Goal: Information Seeking & Learning: Learn about a topic

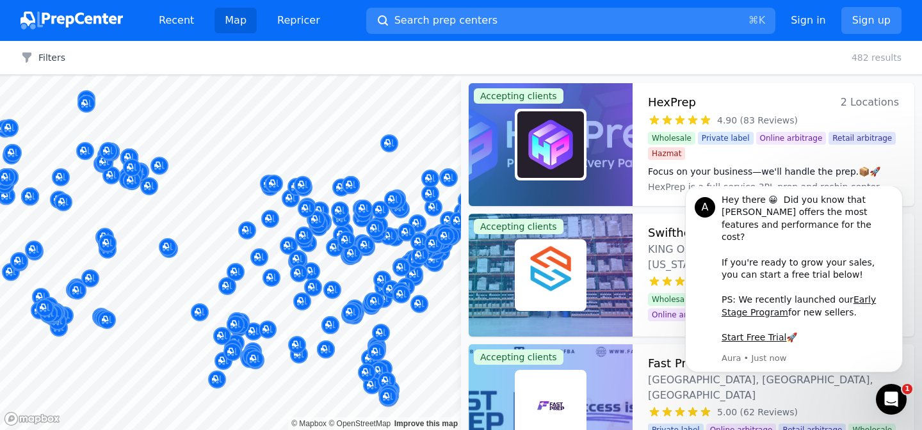
click at [669, 4] on div "Recent Map Repricer Search prep centers ⌘ K Open main menu Sign in Sign up" at bounding box center [460, 20] width 881 height 41
click at [633, 21] on button "Search prep centers ⌘ K" at bounding box center [570, 21] width 409 height 26
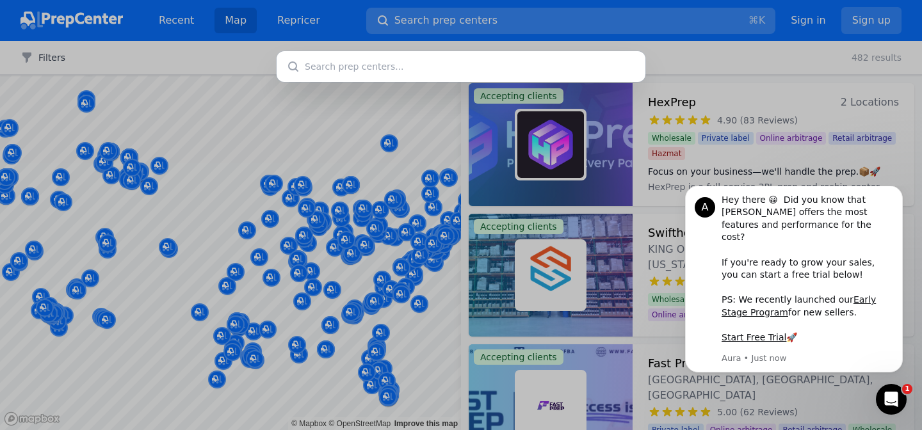
type input "9550 Satellite Blvd, Suite 150 Orlando, FL 32837"
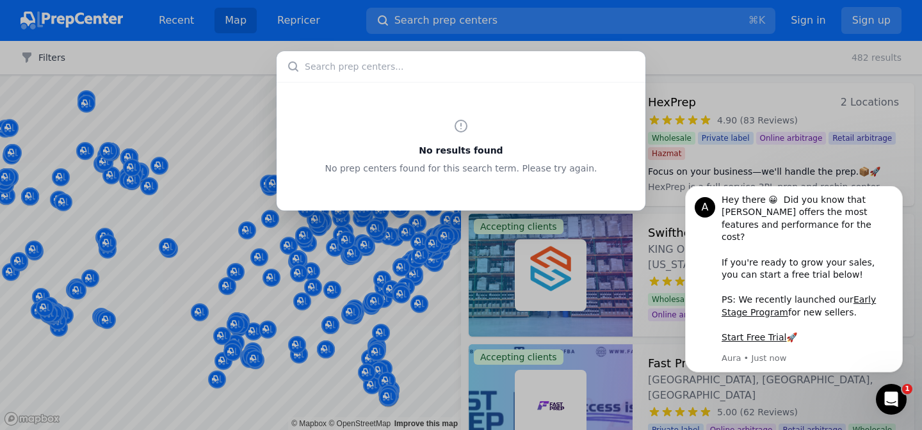
click at [556, 15] on div "No results found No prep centers found for this search term. Please try again." at bounding box center [461, 215] width 922 height 430
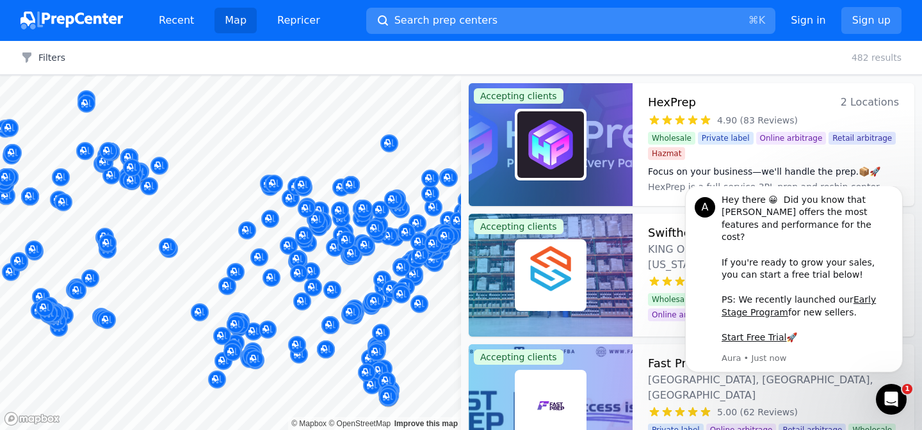
click at [539, 20] on button "Search prep centers ⌘ K" at bounding box center [570, 21] width 409 height 26
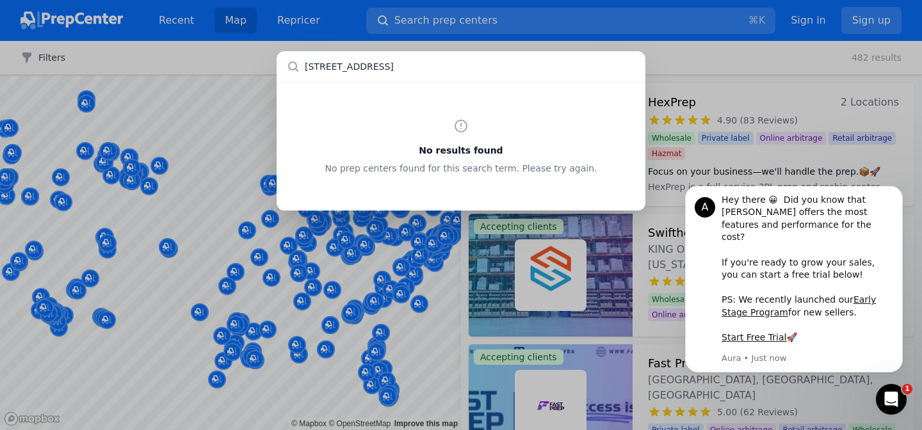
type input "9550 Satellite Blvd, Suite 150 Orlando, FL 32837"
click at [553, 102] on div "No results found No prep centers found for this search term. Please try again." at bounding box center [461, 146] width 369 height 129
click at [431, 68] on input "text" at bounding box center [461, 66] width 369 height 31
paste input "9550 Satellite Blvd, Suite 150 Orlando, FL 32837"
drag, startPoint x: 524, startPoint y: 72, endPoint x: 407, endPoint y: 72, distance: 117.2
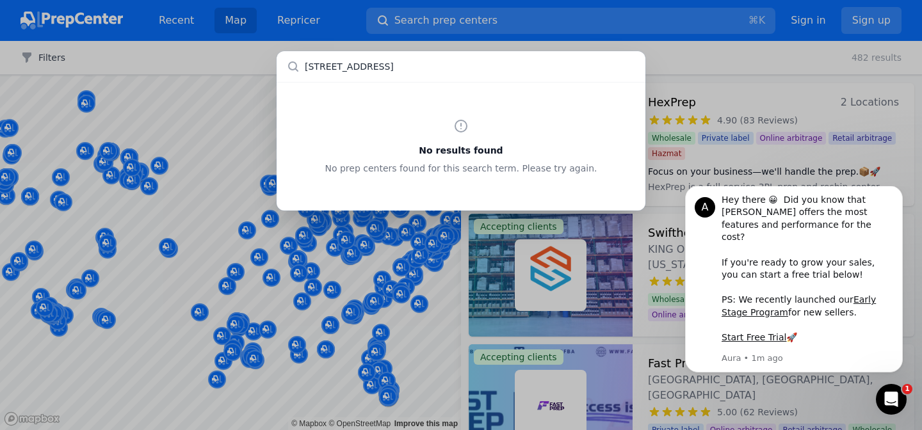
click at [407, 72] on input "9550 Satellite Blvd, Suite 150 Orlando, FL 32837" at bounding box center [461, 66] width 369 height 31
click at [444, 69] on input "9550 Satellite Blvd, Suite 150 Orlando, FL 32837" at bounding box center [461, 66] width 369 height 31
drag, startPoint x: 427, startPoint y: 67, endPoint x: 392, endPoint y: 67, distance: 35.2
click at [392, 67] on input "9550 Satellite Blvd, Suite 150 Orlando, FL 32837" at bounding box center [461, 66] width 369 height 31
type input "9550 Satellite Blvd, Orlando, FL 32837"
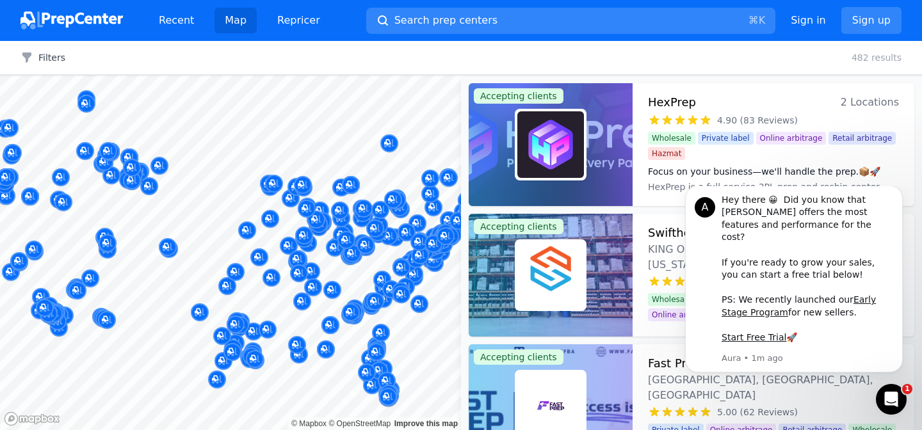
click at [149, 247] on div at bounding box center [461, 215] width 922 height 430
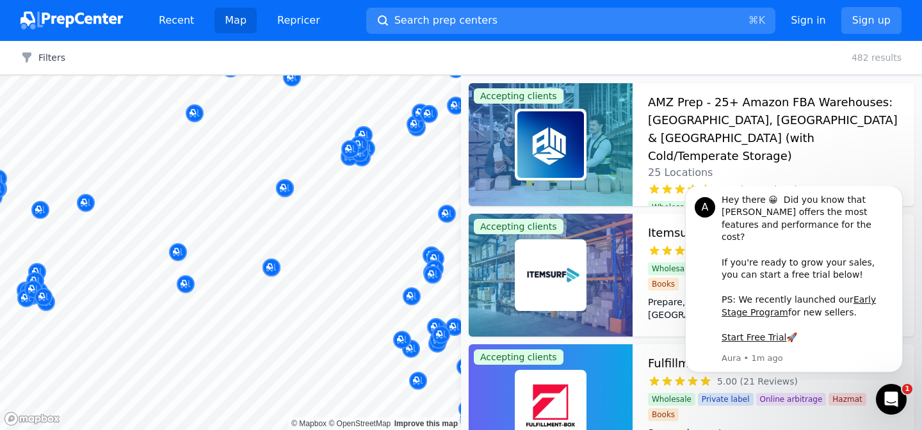
click at [318, 201] on body "Recent Map Repricer Search prep centers ⌘ K Open main menu Sign in Sign up Filt…" at bounding box center [461, 215] width 922 height 430
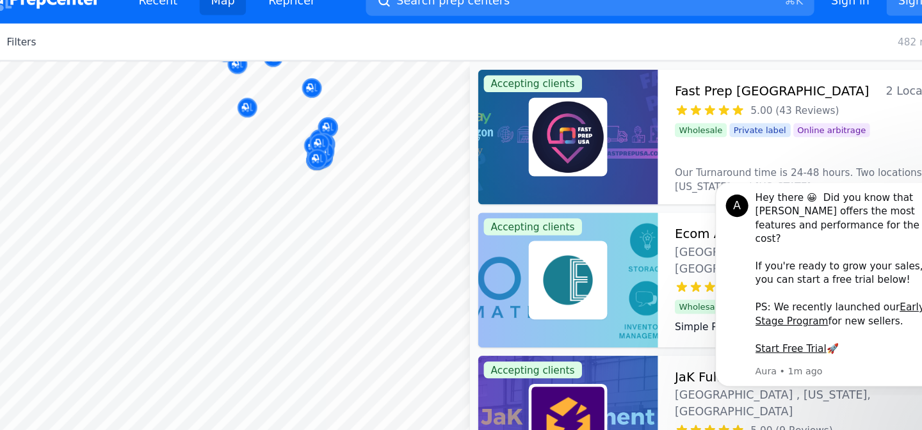
click at [415, 313] on body "Recent Map Repricer Search prep centers ⌘ K Open main menu Sign in Sign up Filt…" at bounding box center [461, 215] width 922 height 430
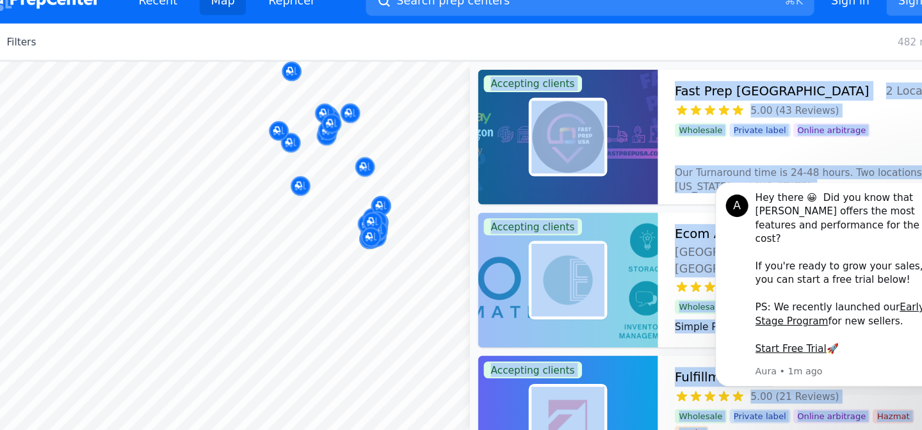
drag, startPoint x: 347, startPoint y: 213, endPoint x: 361, endPoint y: 286, distance: 75.0
click at [361, 234] on button "Map marker" at bounding box center [368, 224] width 18 height 19
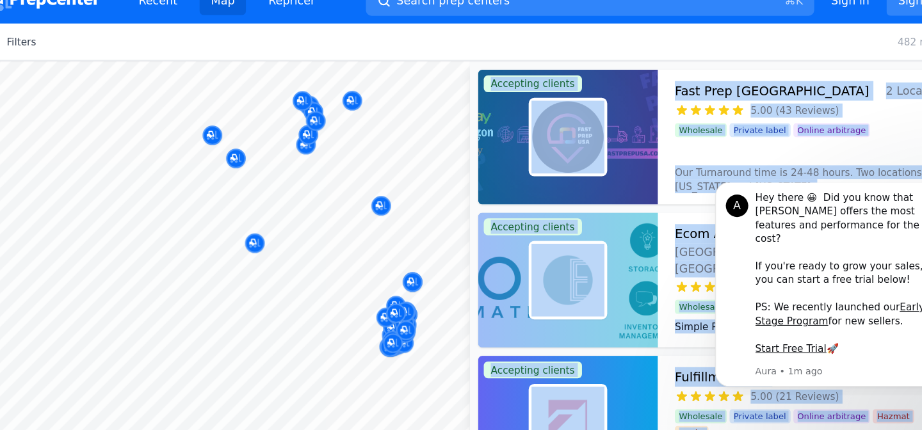
click at [338, 225] on body "Recent Map Repricer Search prep centers ⌘ K Open main menu Sign in Sign up Filt…" at bounding box center [461, 215] width 922 height 430
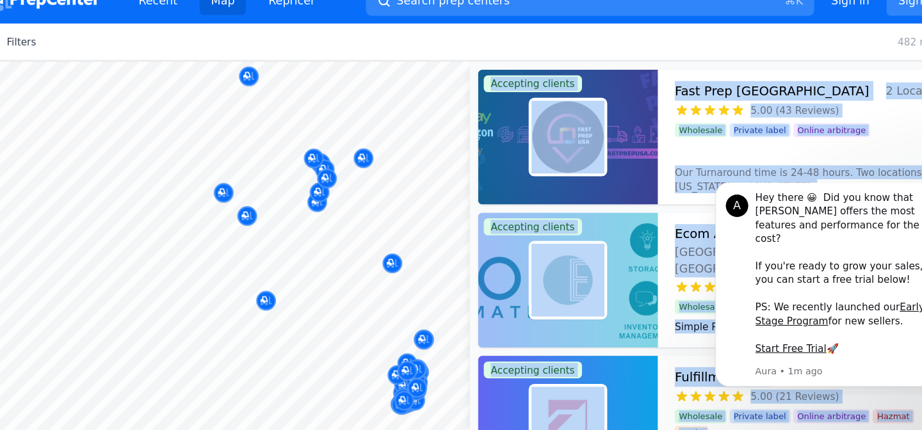
click at [382, 206] on body "Recent Map Repricer Search prep centers ⌘ K Open main menu Sign in Sign up Filt…" at bounding box center [461, 215] width 922 height 430
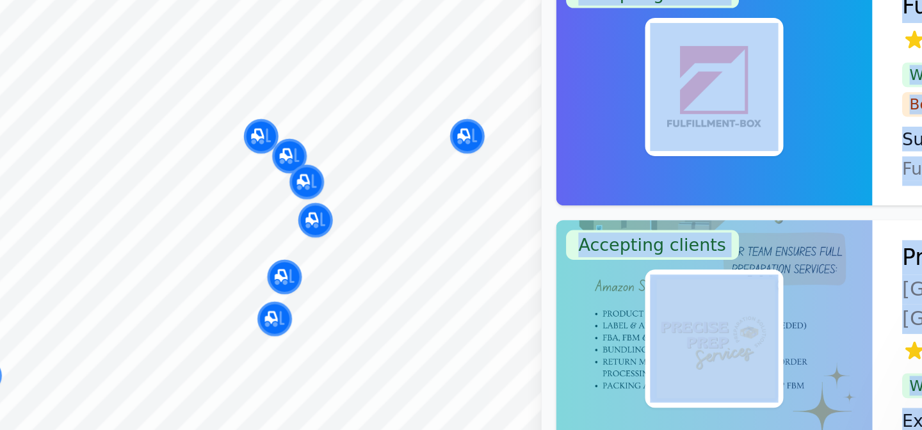
click at [375, 205] on div at bounding box center [353, 205] width 246 height 10
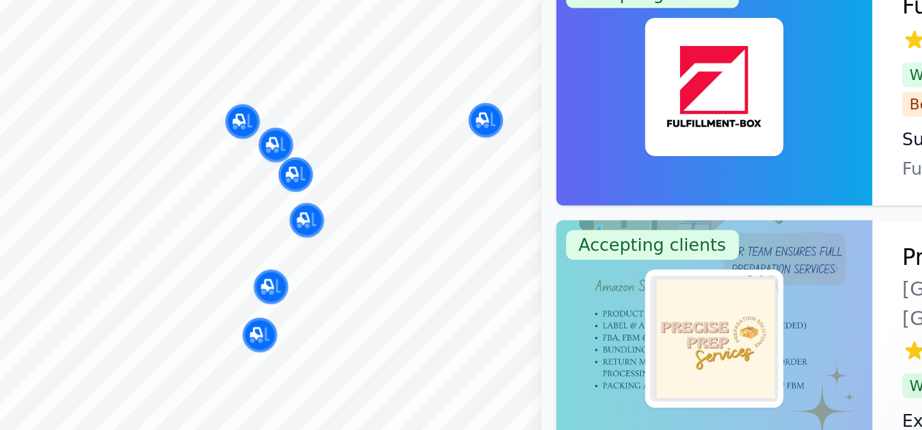
click at [459, 177] on div at bounding box center [340, 181] width 246 height 10
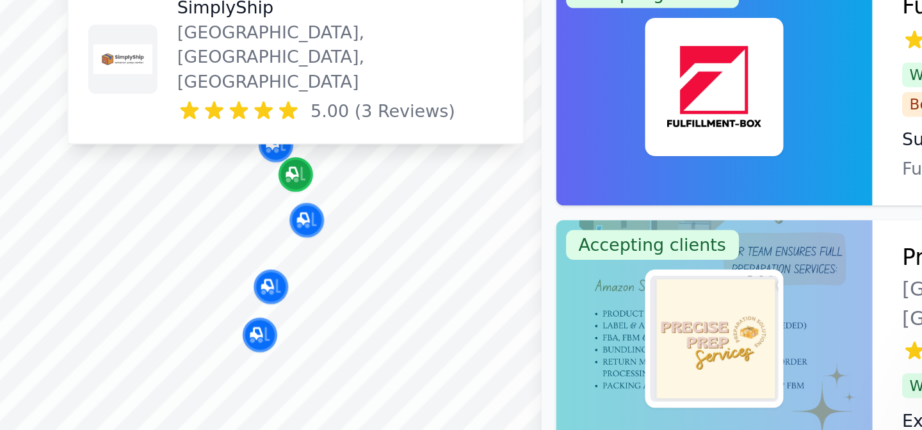
click at [331, 193] on icon "Map marker" at bounding box center [334, 190] width 10 height 13
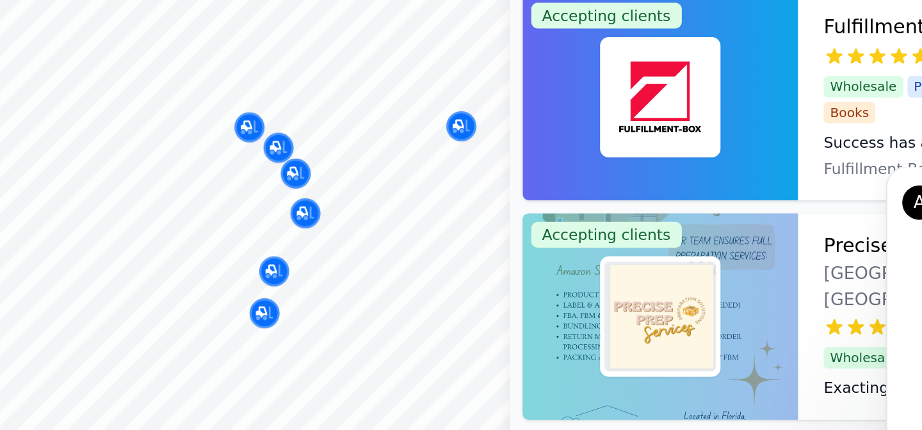
click at [333, 192] on div at bounding box center [366, 188] width 246 height 10
click at [335, 192] on div at bounding box center [366, 188] width 246 height 10
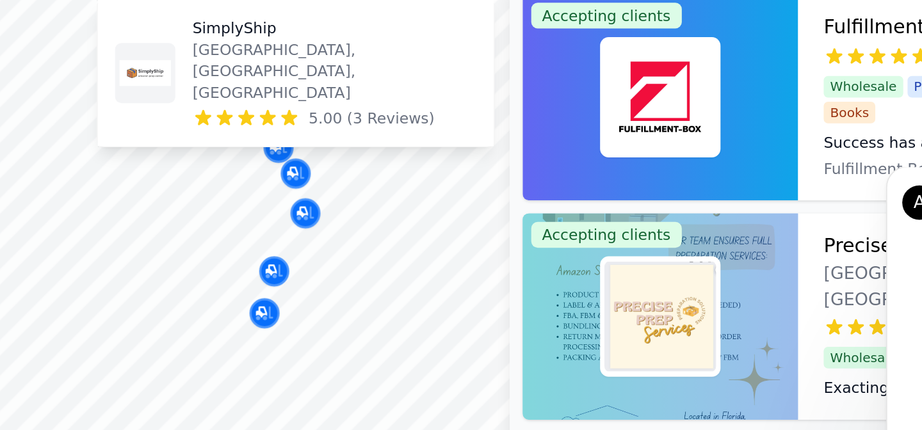
click at [331, 192] on div at bounding box center [366, 188] width 246 height 10
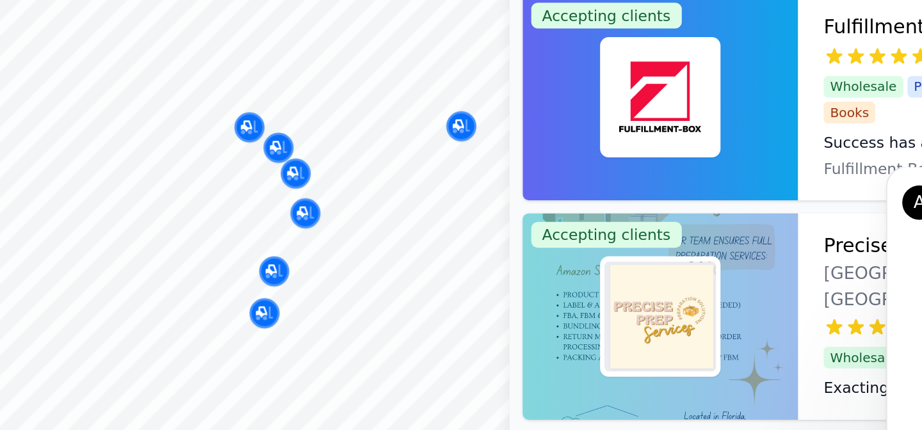
click at [331, 192] on div at bounding box center [366, 188] width 246 height 10
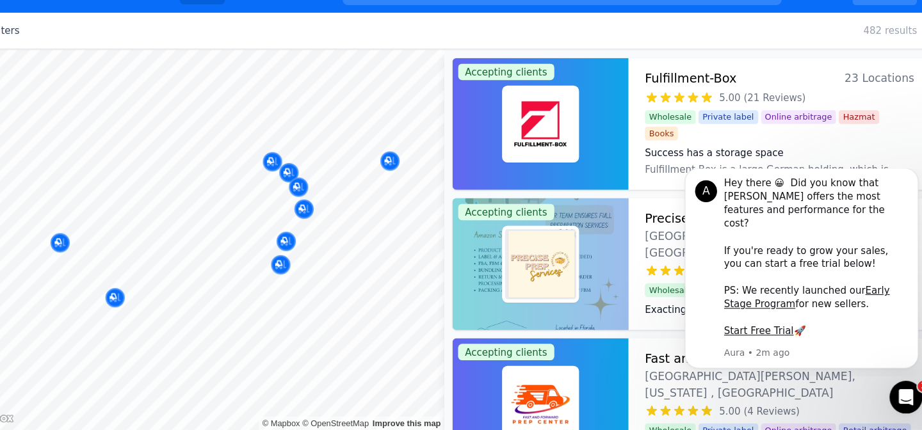
click at [326, 207] on div at bounding box center [353, 205] width 246 height 10
click at [895, 175] on icon "Dismiss notification" at bounding box center [897, 171] width 7 height 7
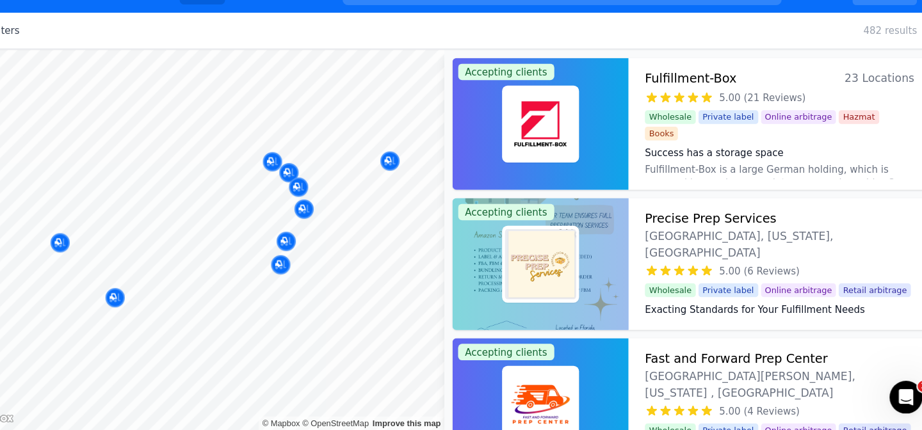
click at [327, 206] on div at bounding box center [331, 211] width 246 height 10
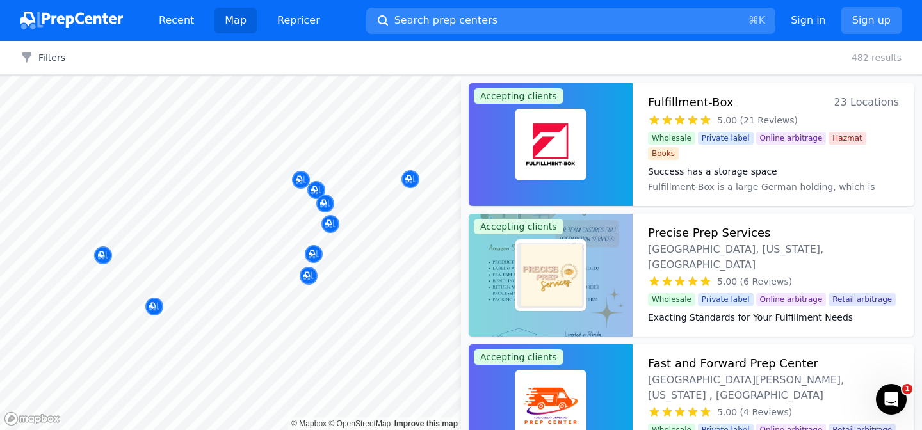
click at [329, 223] on div at bounding box center [347, 227] width 246 height 10
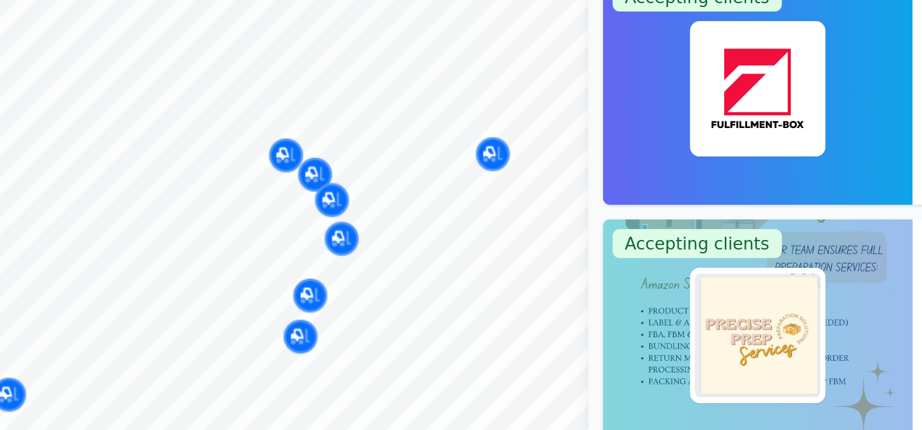
click at [327, 206] on div at bounding box center [331, 211] width 246 height 10
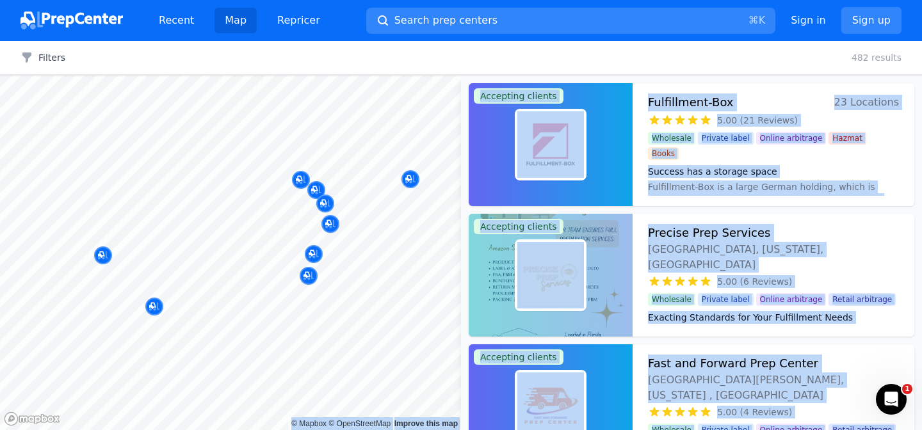
click at [421, 277] on body "Recent Map Repricer Search prep centers ⌘ K Open main menu Sign in Sign up Filt…" at bounding box center [461, 215] width 922 height 430
click at [400, 192] on div at bounding box center [366, 188] width 246 height 10
click at [402, 143] on body "Recent Map Repricer Search prep centers ⌘ K Open main menu Sign in Sign up Filt…" at bounding box center [461, 215] width 922 height 430
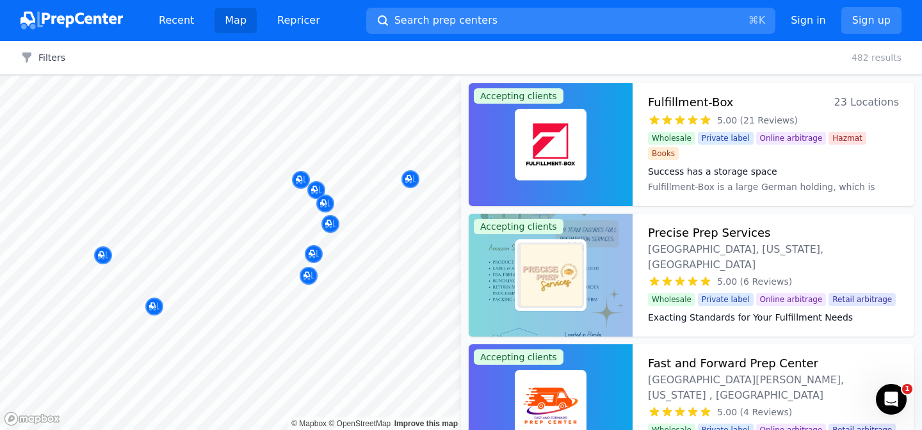
click at [370, 232] on div at bounding box center [321, 235] width 246 height 10
click at [330, 225] on div at bounding box center [347, 227] width 246 height 10
drag, startPoint x: 330, startPoint y: 225, endPoint x: 331, endPoint y: 215, distance: 10.9
click at [331, 215] on body "Recent Map Repricer Search prep centers ⌘ K Open main menu Sign in Sign up Filt…" at bounding box center [461, 215] width 922 height 430
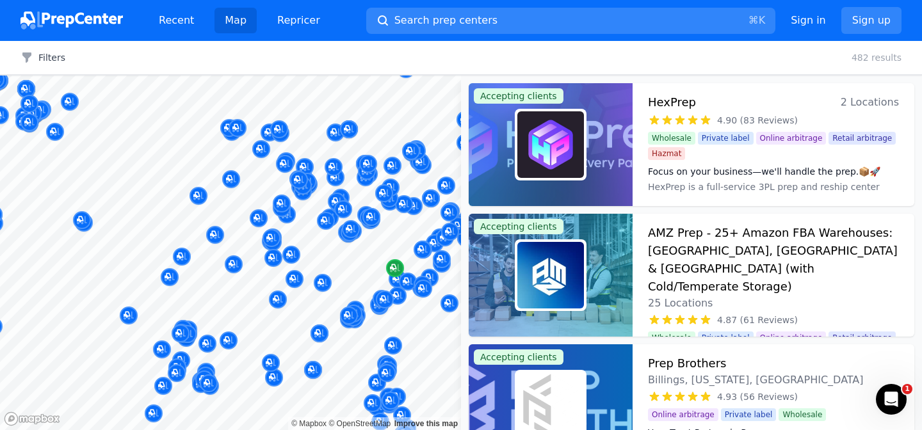
click at [401, 76] on div at bounding box center [230, 76] width 461 height 0
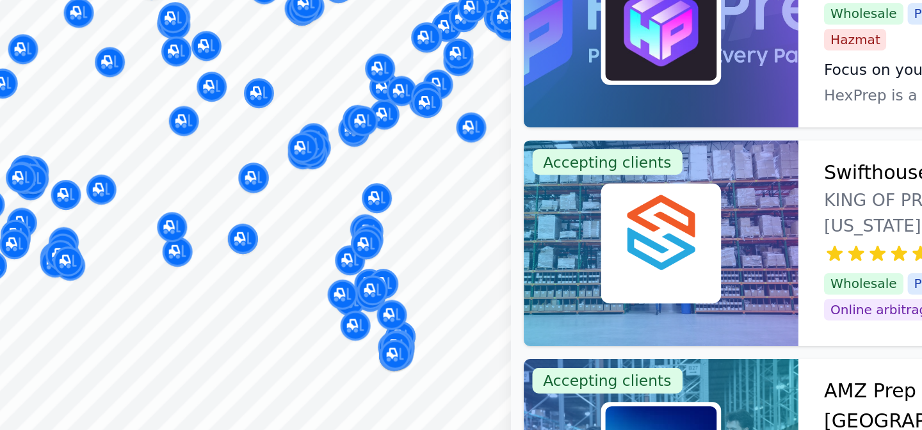
click at [421, 231] on div "AMZ Prep - 25+ Amazon FBA Warehouses: US, Canada & UK (with Cold/Temperate Stor…" at bounding box center [314, 203] width 246 height 138
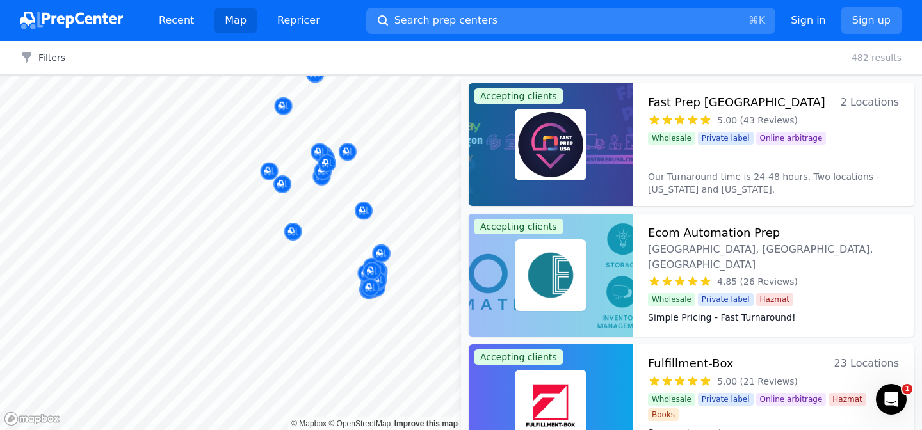
click at [462, 294] on body "Recent Map Repricer Search prep centers ⌘ K Open main menu Sign in Sign up Filt…" at bounding box center [461, 215] width 922 height 430
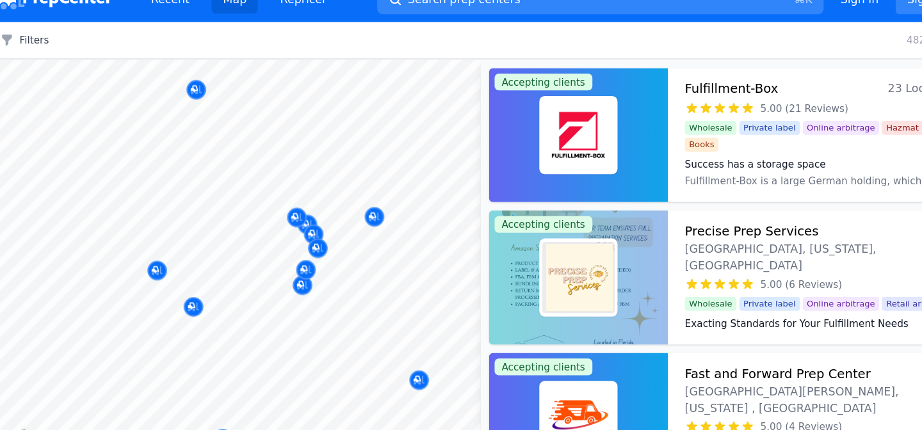
click at [307, 234] on div "TOS PREP SERVICE Orlando, FL, US 5.00 (1 Review)" at bounding box center [312, 190] width 246 height 100
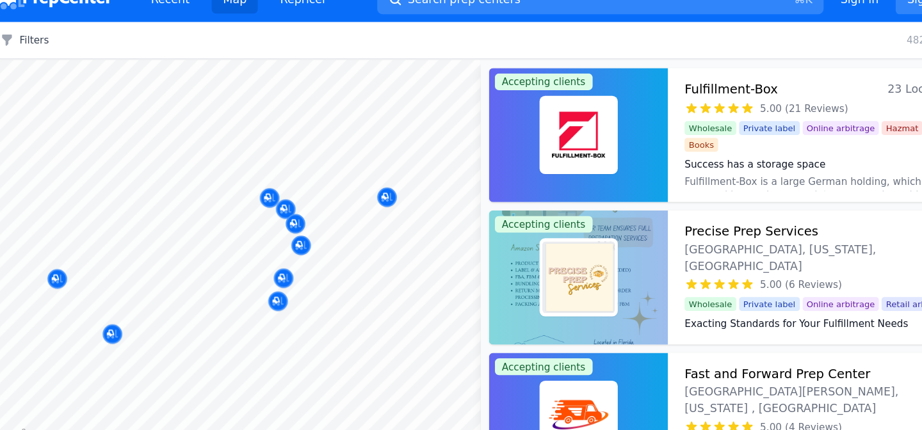
click at [290, 225] on div at bounding box center [308, 222] width 246 height 10
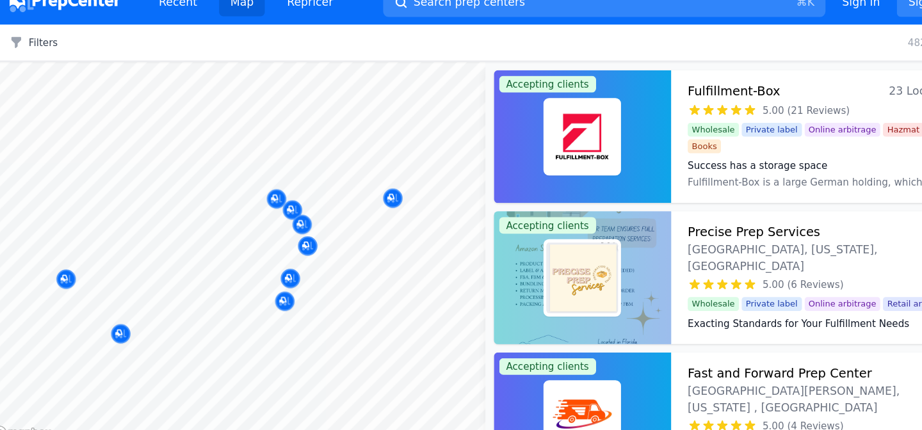
click at [289, 226] on div at bounding box center [308, 222] width 246 height 10
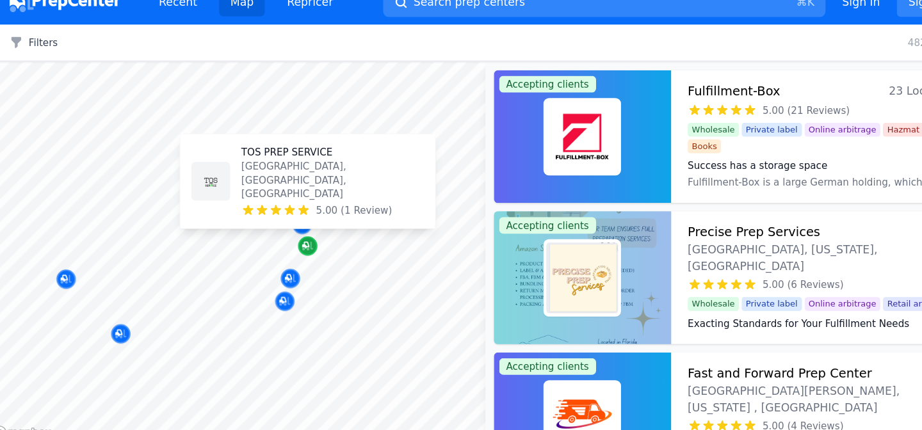
click at [297, 251] on icon "Map marker" at bounding box center [296, 246] width 10 height 13
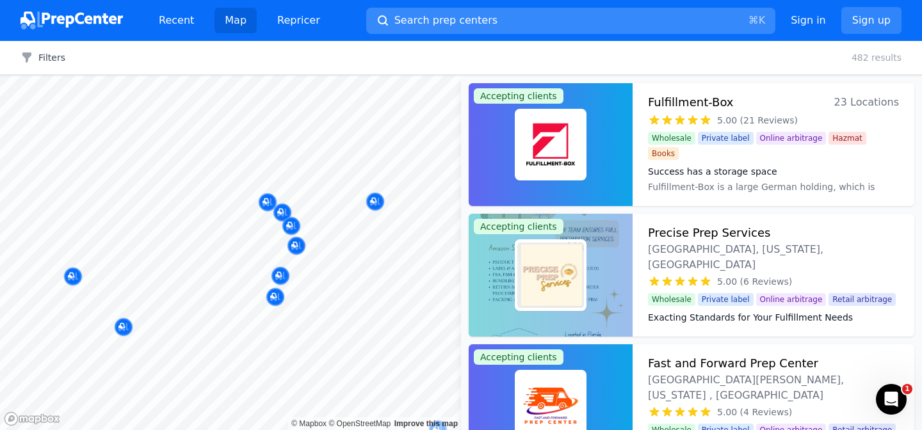
click at [480, 19] on span "Search prep centers" at bounding box center [446, 20] width 103 height 15
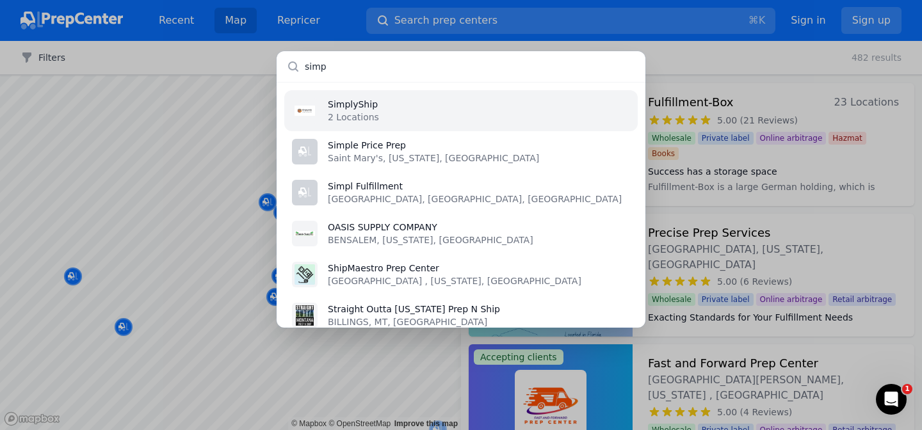
type input "simp"
click at [443, 125] on li "SimplyShip 2 Locations" at bounding box center [461, 110] width 354 height 41
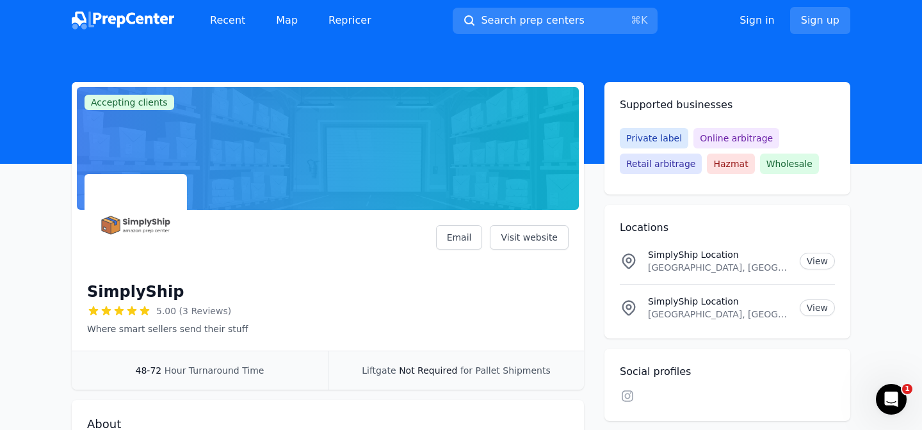
click at [681, 261] on p "SimplyShip Location" at bounding box center [719, 255] width 142 height 13
click at [824, 266] on link "View" at bounding box center [817, 261] width 35 height 17
click at [550, 20] on span "Search prep centers" at bounding box center [532, 20] width 103 height 15
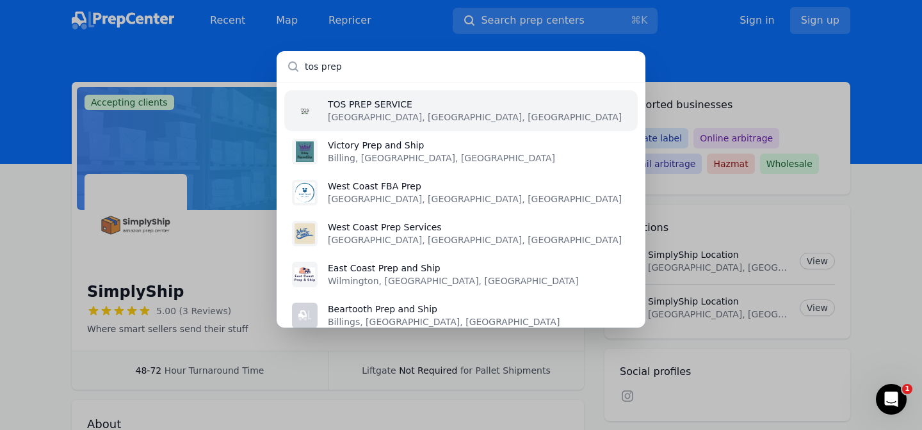
type input "tos prep"
click at [498, 108] on li "TOS PREP SERVICE Orlando, FL, US" at bounding box center [461, 110] width 354 height 41
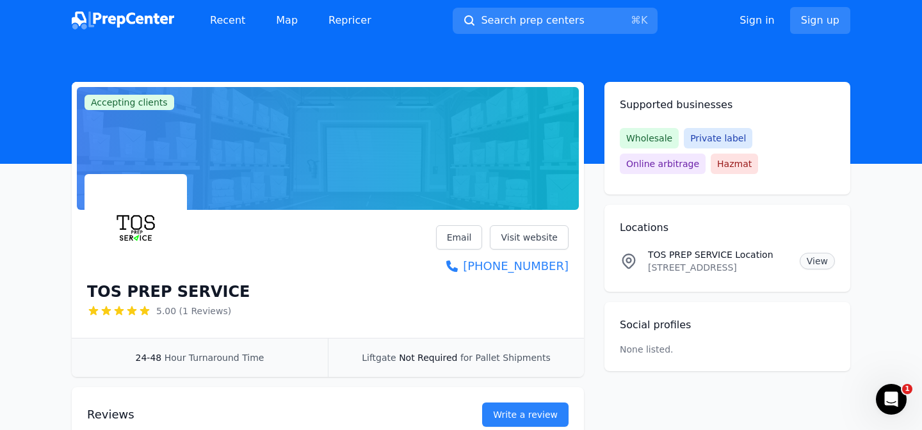
click at [821, 260] on link "View" at bounding box center [817, 261] width 35 height 17
